Goal: Task Accomplishment & Management: Use online tool/utility

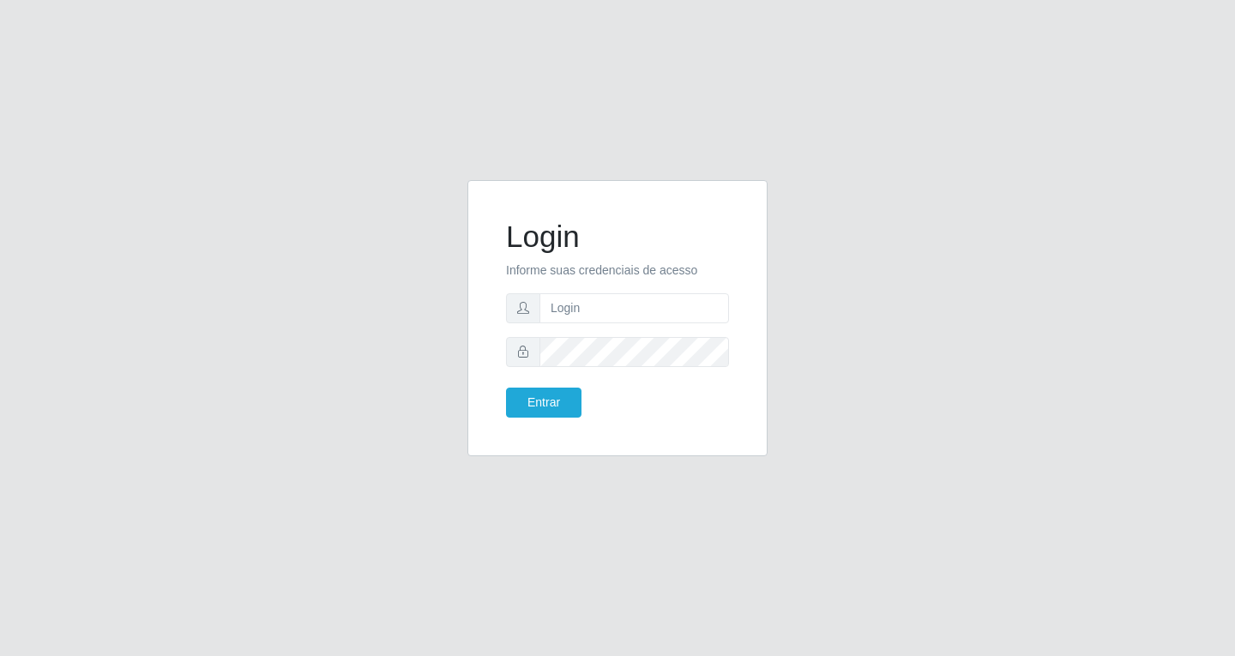
type input "[EMAIL_ADDRESS][DOMAIN_NAME]"
click at [506, 388] on button "Entrar" at bounding box center [543, 403] width 75 height 30
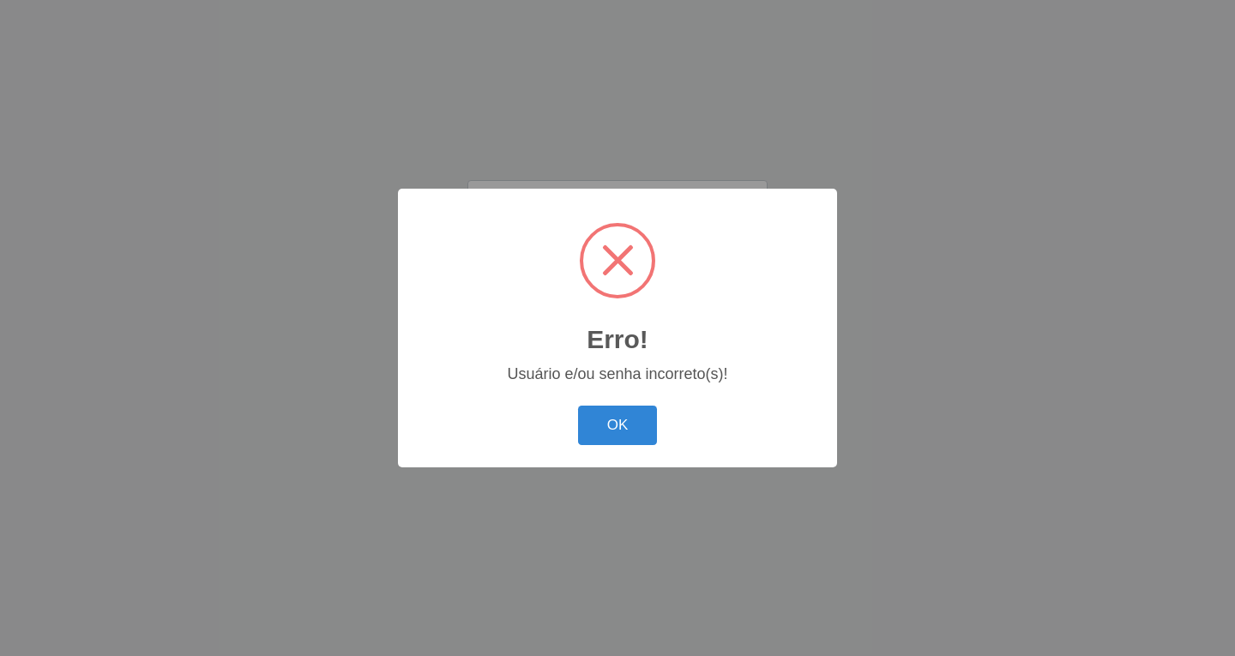
click at [552, 408] on div "OK Cancel" at bounding box center [617, 425] width 405 height 49
click at [609, 420] on button "OK" at bounding box center [618, 426] width 80 height 40
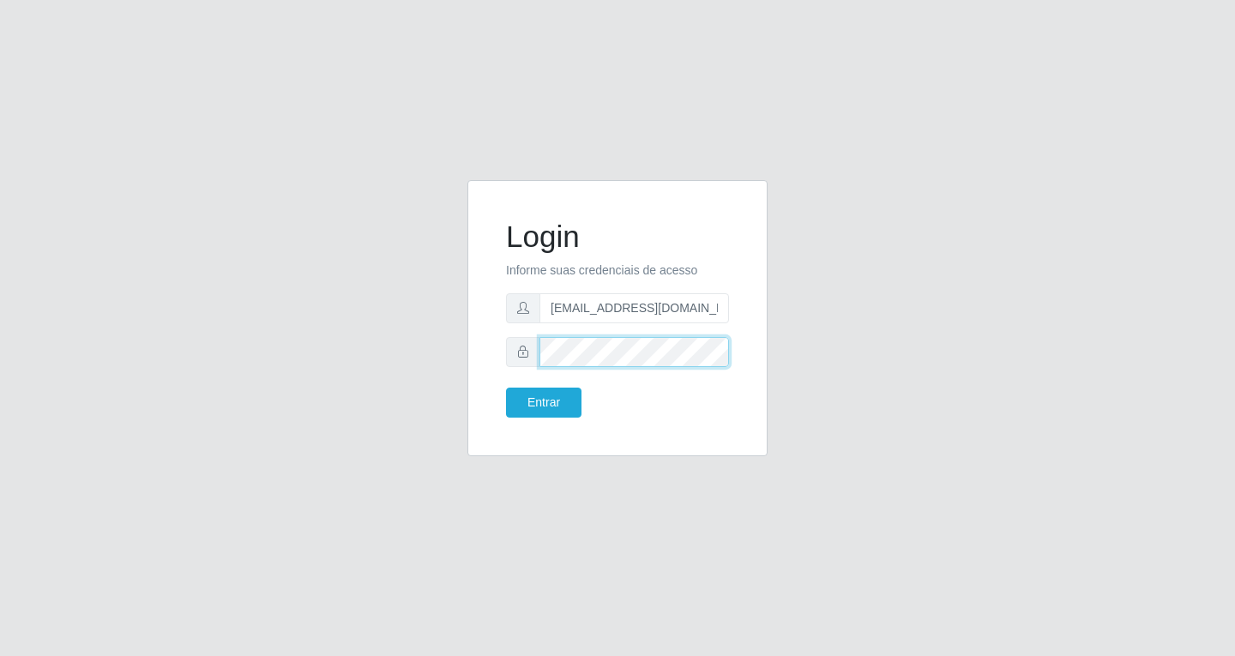
click at [506, 388] on button "Entrar" at bounding box center [543, 403] width 75 height 30
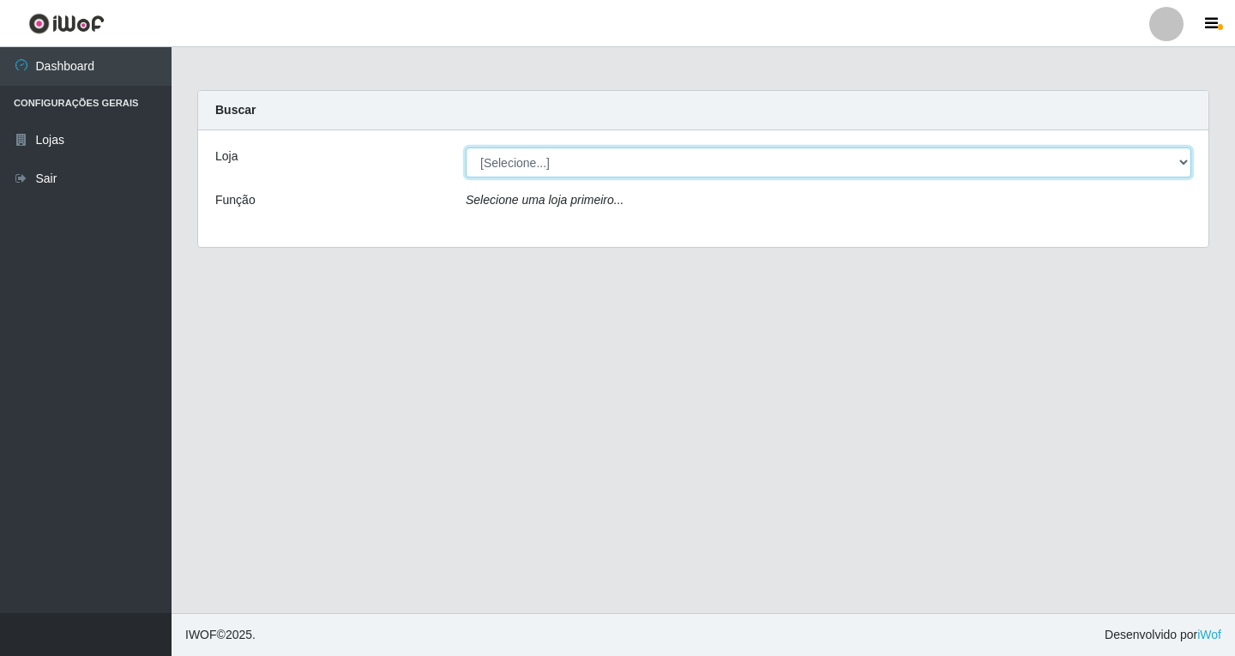
click at [1184, 159] on select "[Selecione...] SuperFácil Atacado - [GEOGRAPHIC_DATA]" at bounding box center [829, 163] width 726 height 30
select select "503"
click at [466, 148] on select "[Selecione...] SuperFácil Atacado - [GEOGRAPHIC_DATA]" at bounding box center [829, 163] width 726 height 30
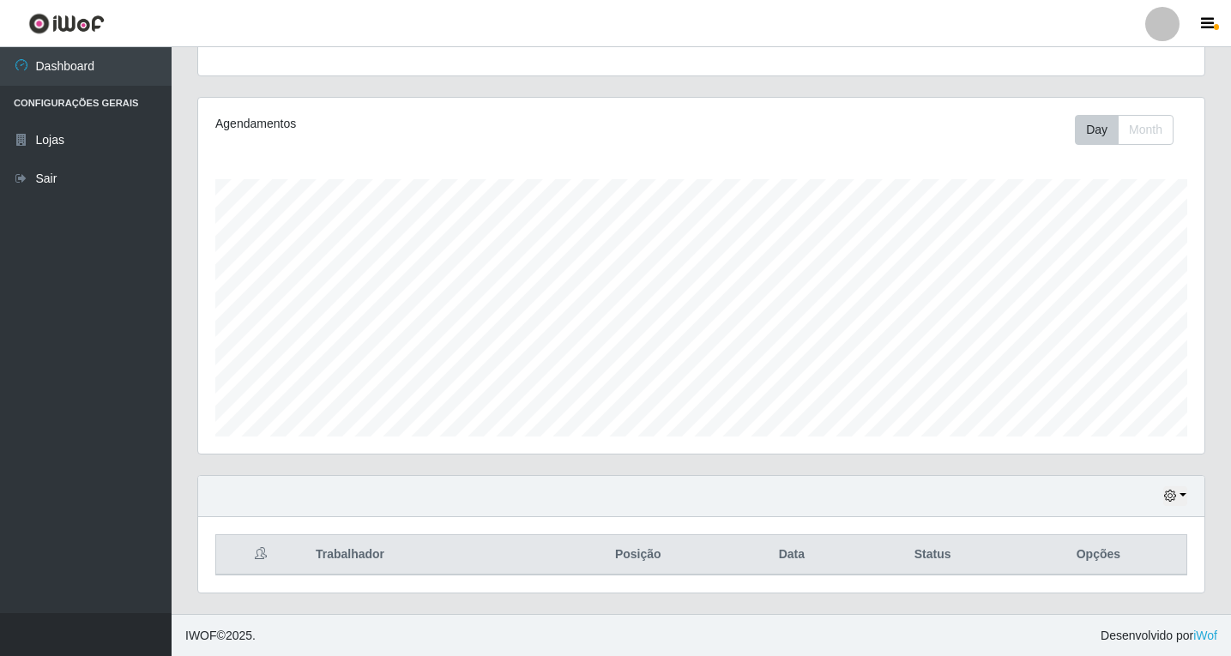
scroll to position [178, 0]
click at [1184, 495] on button "button" at bounding box center [1175, 496] width 24 height 20
click at [1084, 434] on button "1 Semana" at bounding box center [1119, 432] width 136 height 36
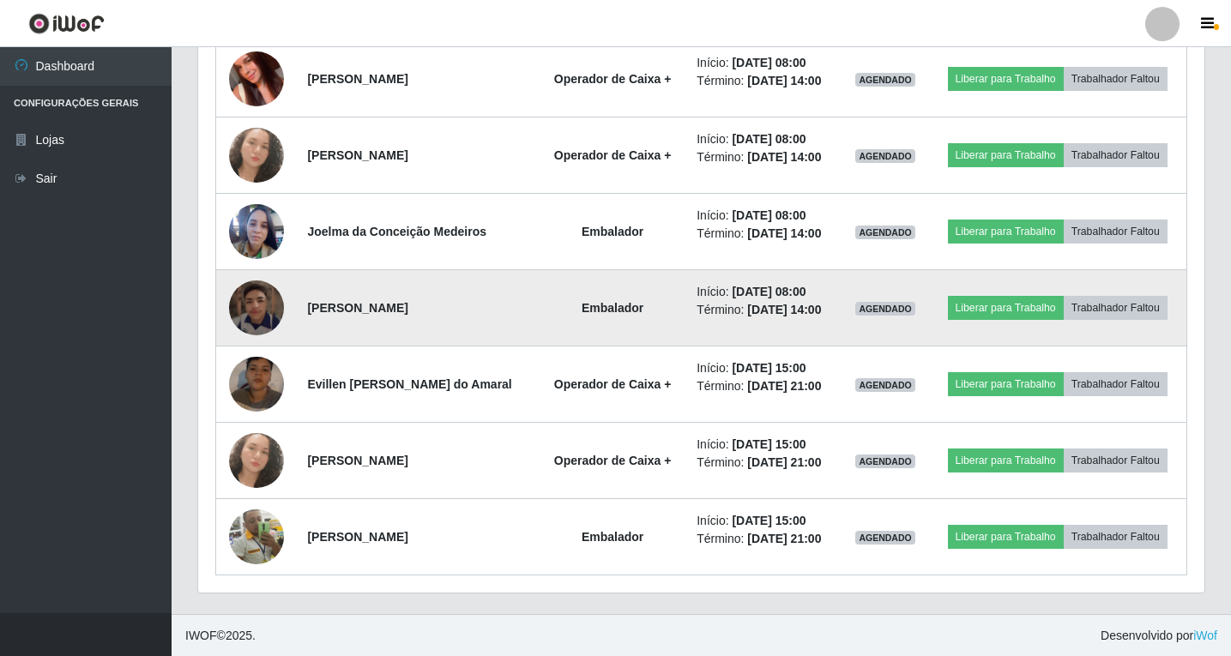
scroll to position [1170, 0]
